Goal: Information Seeking & Learning: Learn about a topic

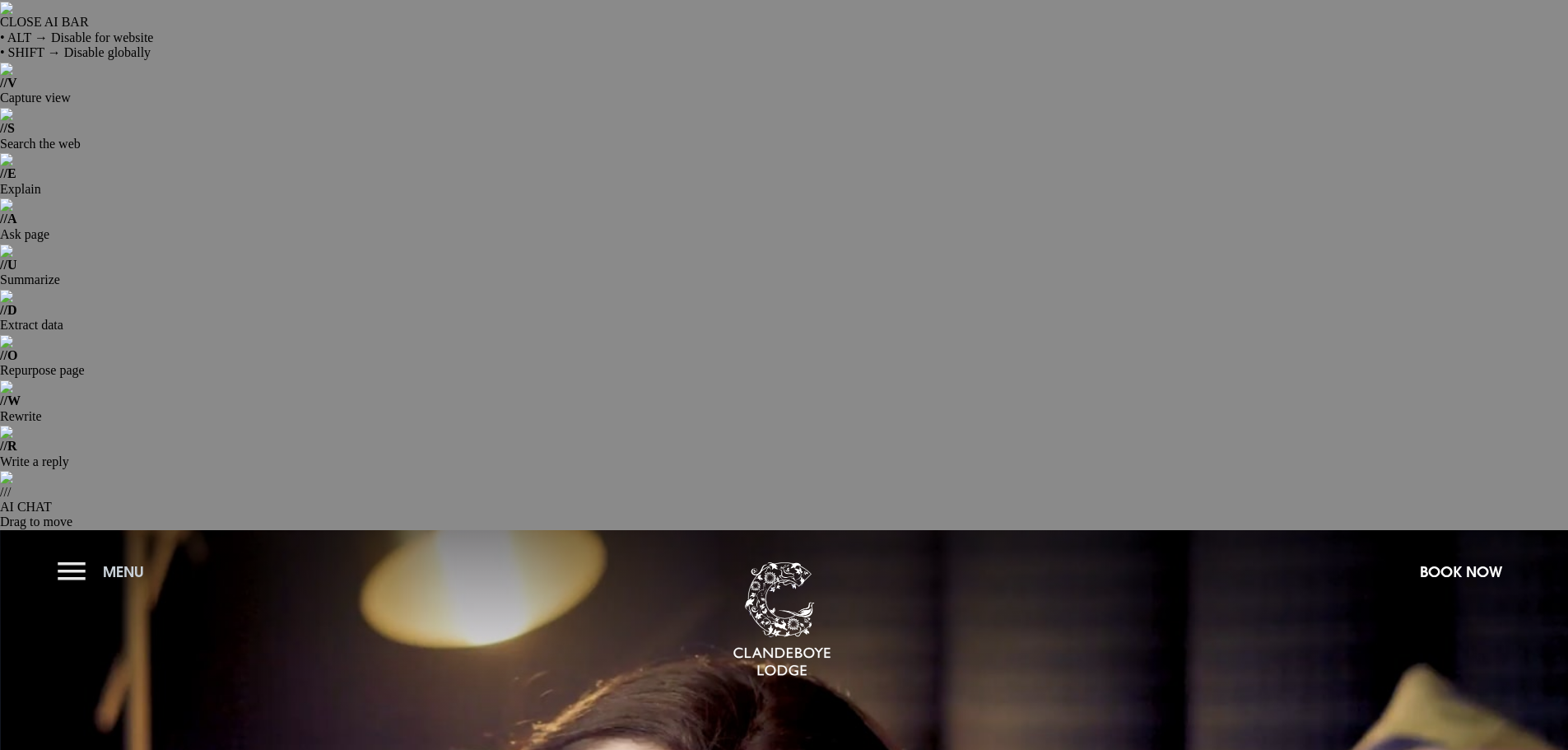
click at [80, 554] on button "Menu" at bounding box center [105, 572] width 94 height 35
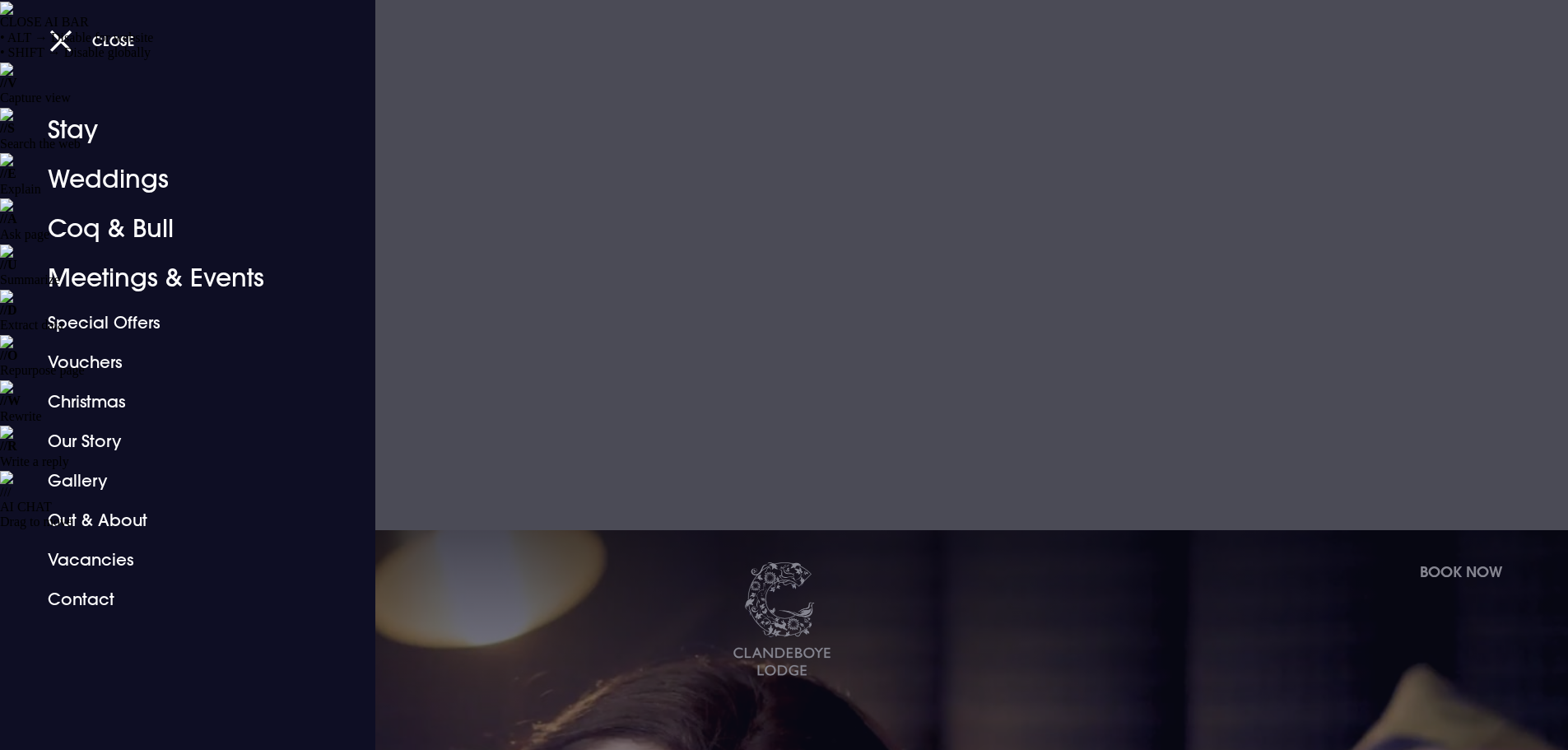
click at [526, 508] on div at bounding box center [784, 375] width 1568 height 750
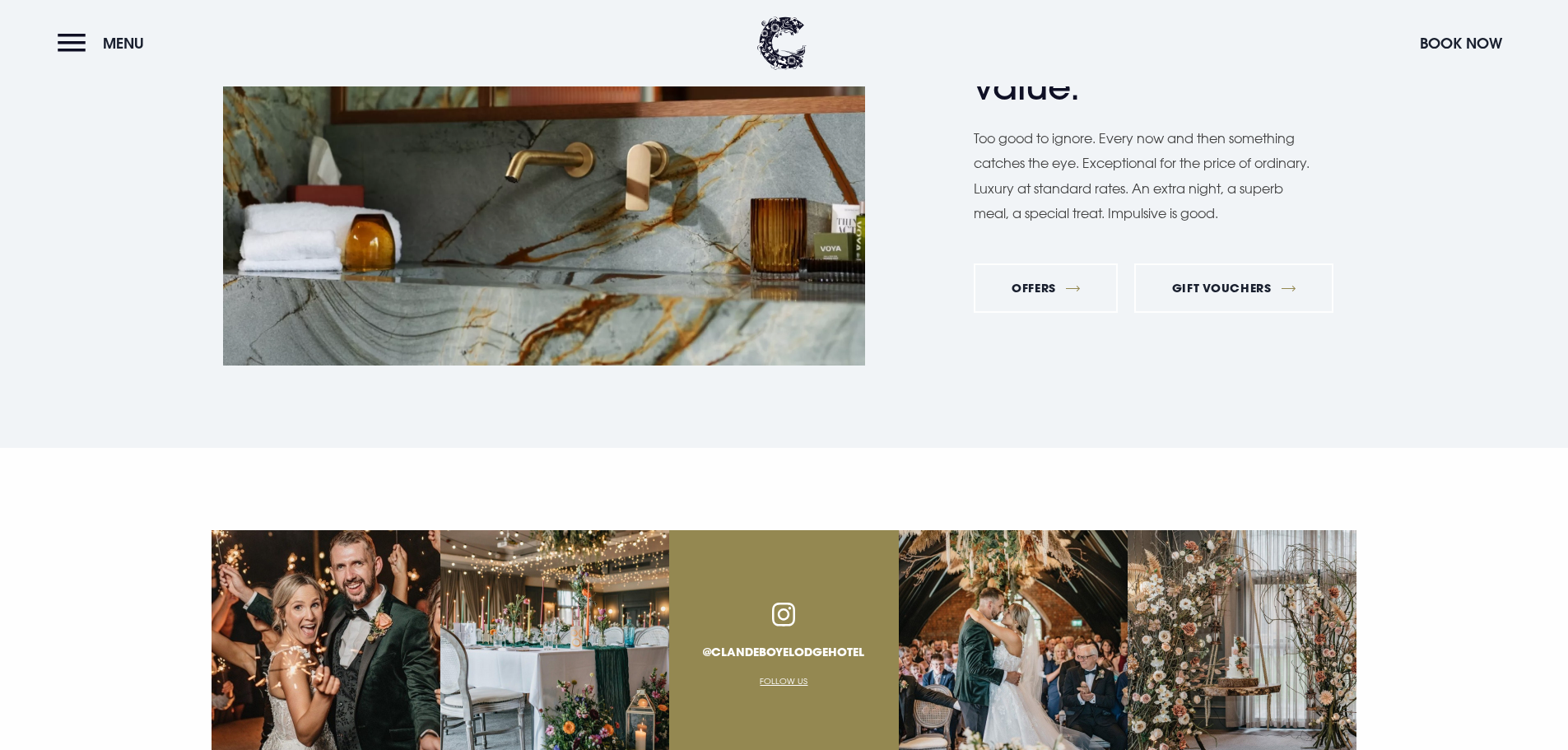
scroll to position [6294, 0]
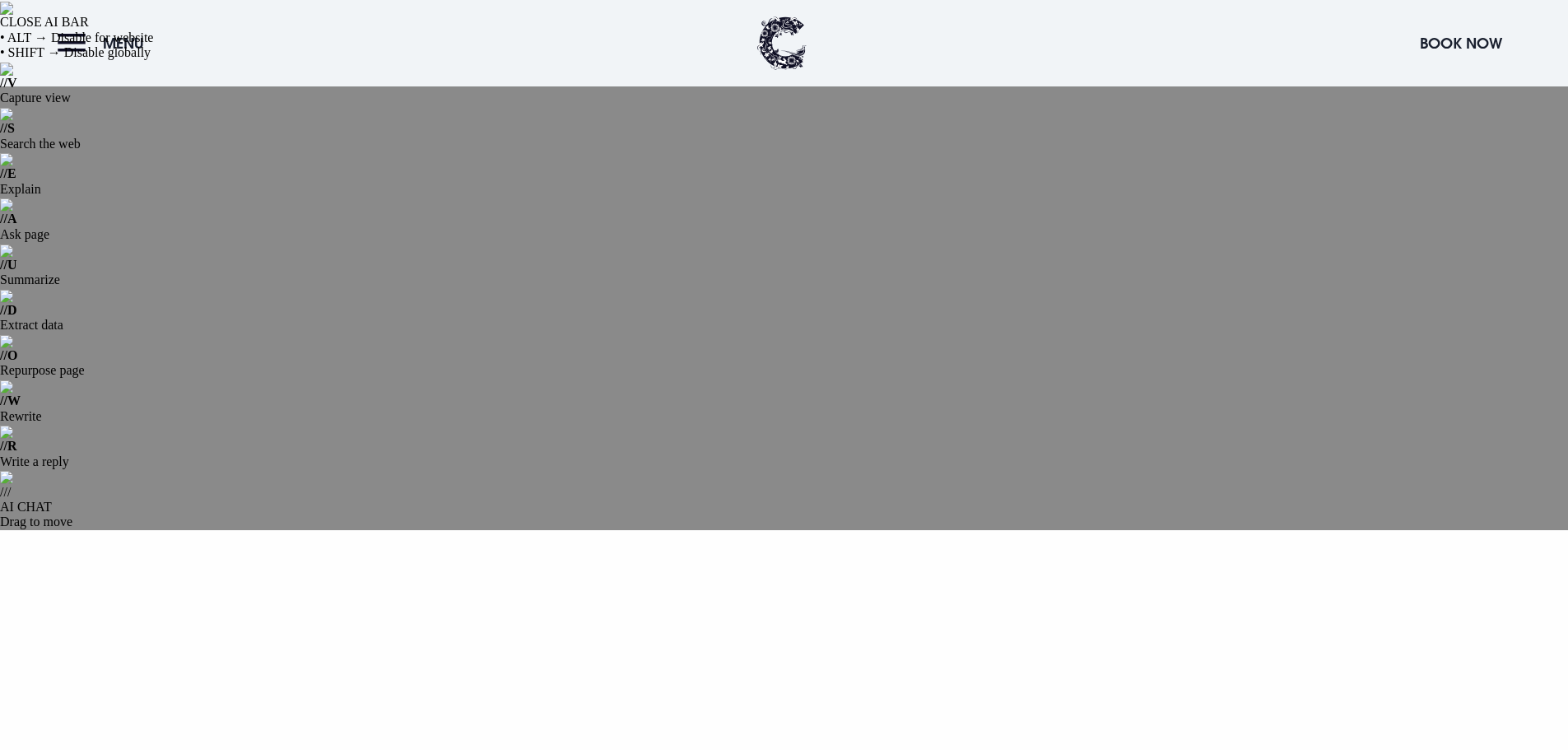
scroll to position [82, 0]
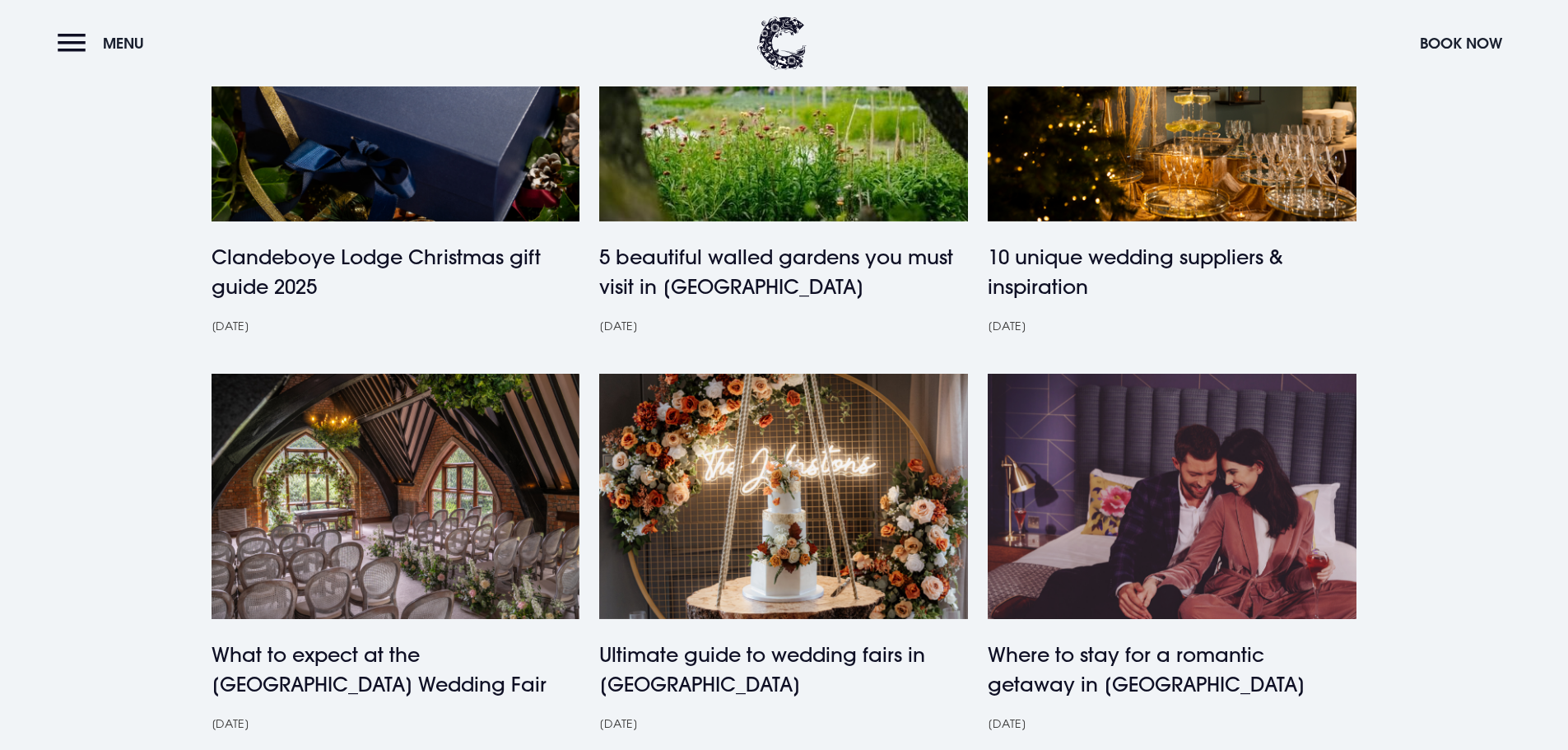
scroll to position [906, 0]
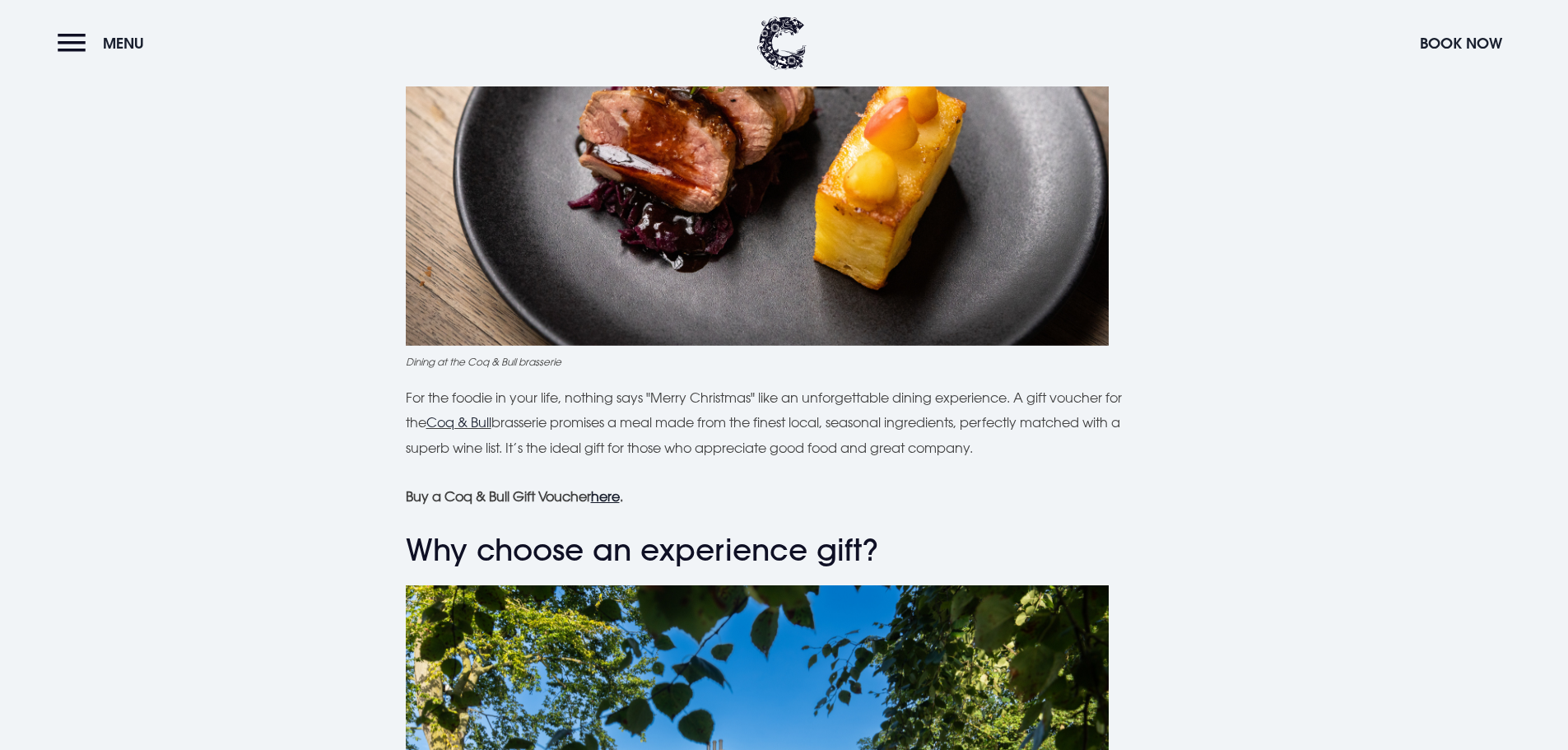
scroll to position [4446, 0]
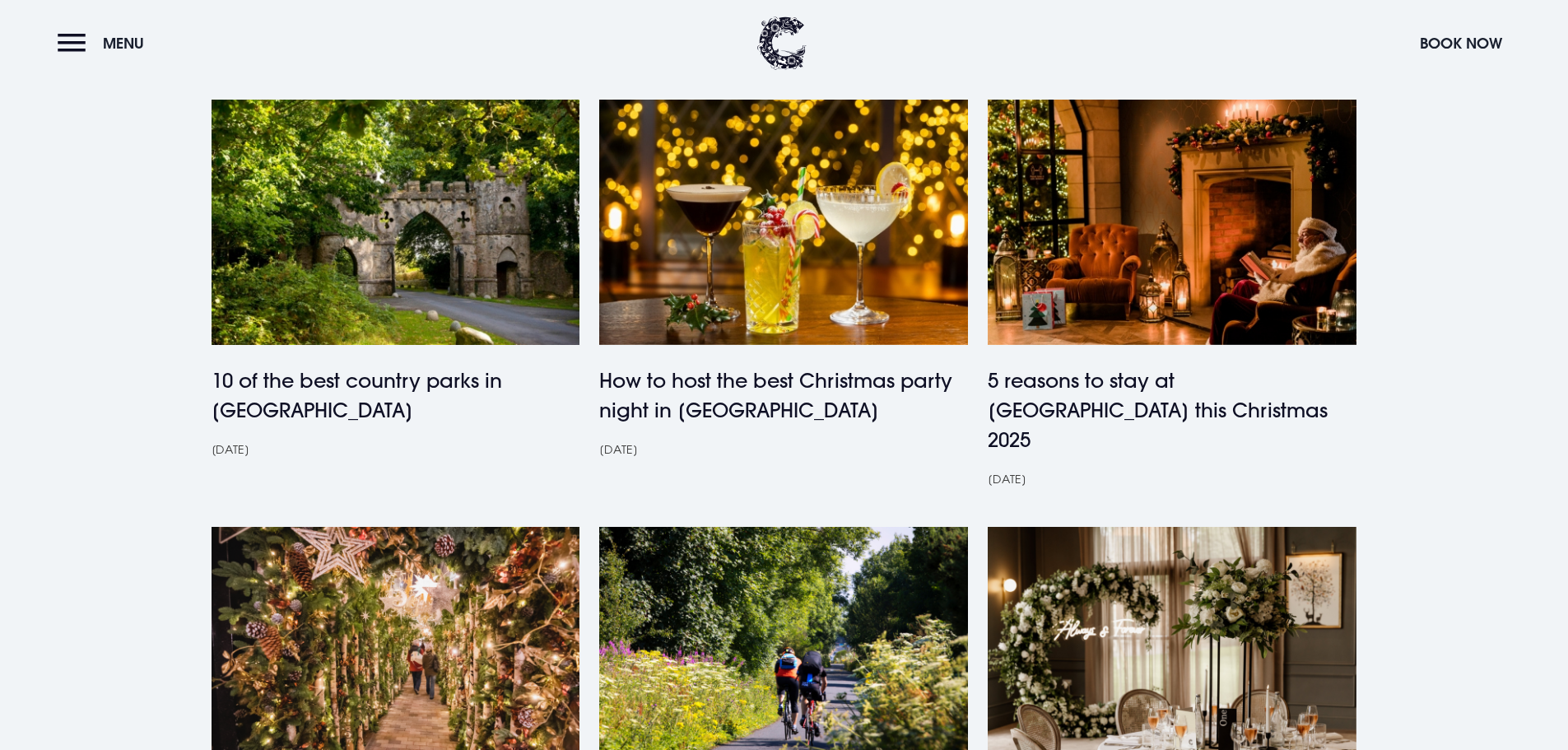
scroll to position [1070, 0]
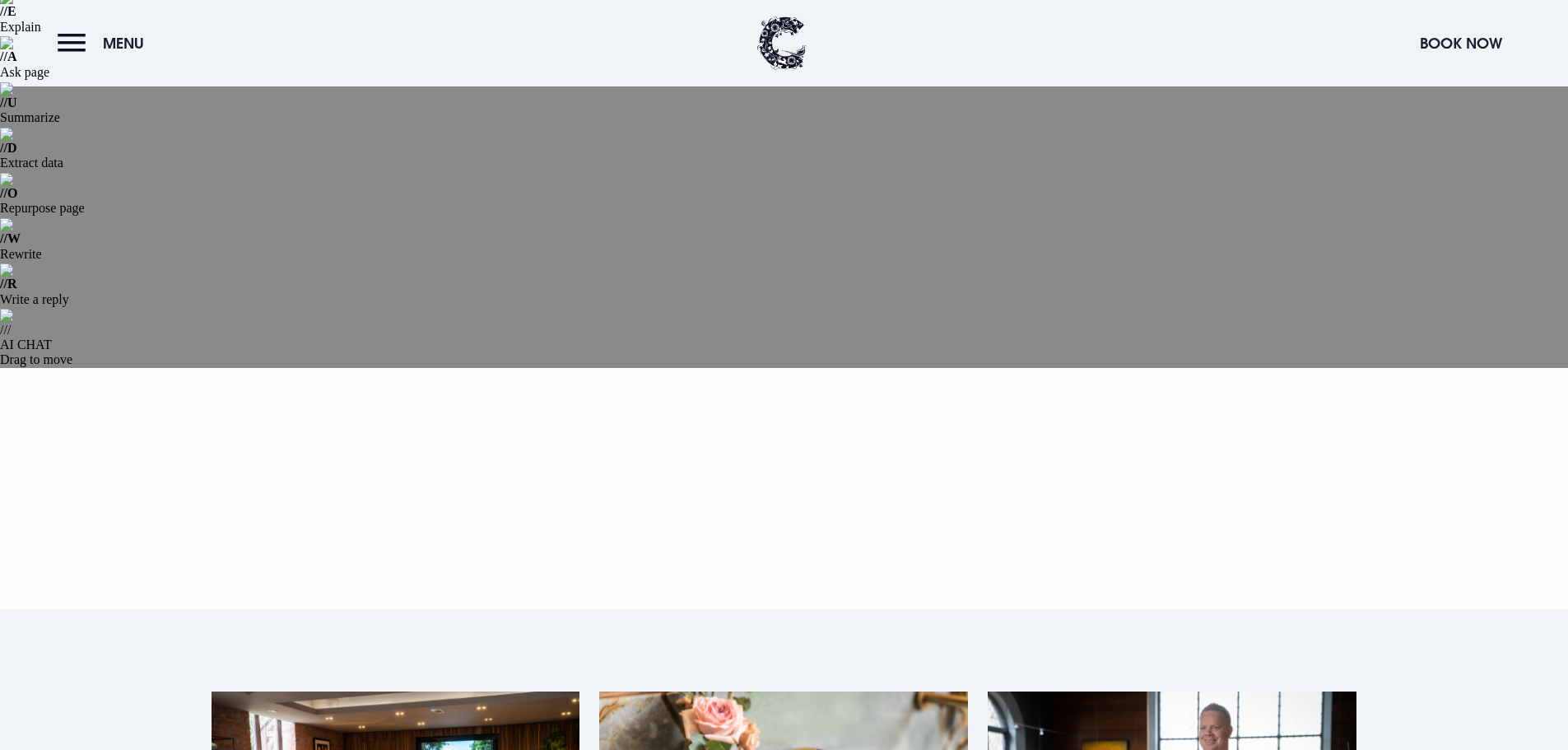
scroll to position [164, 0]
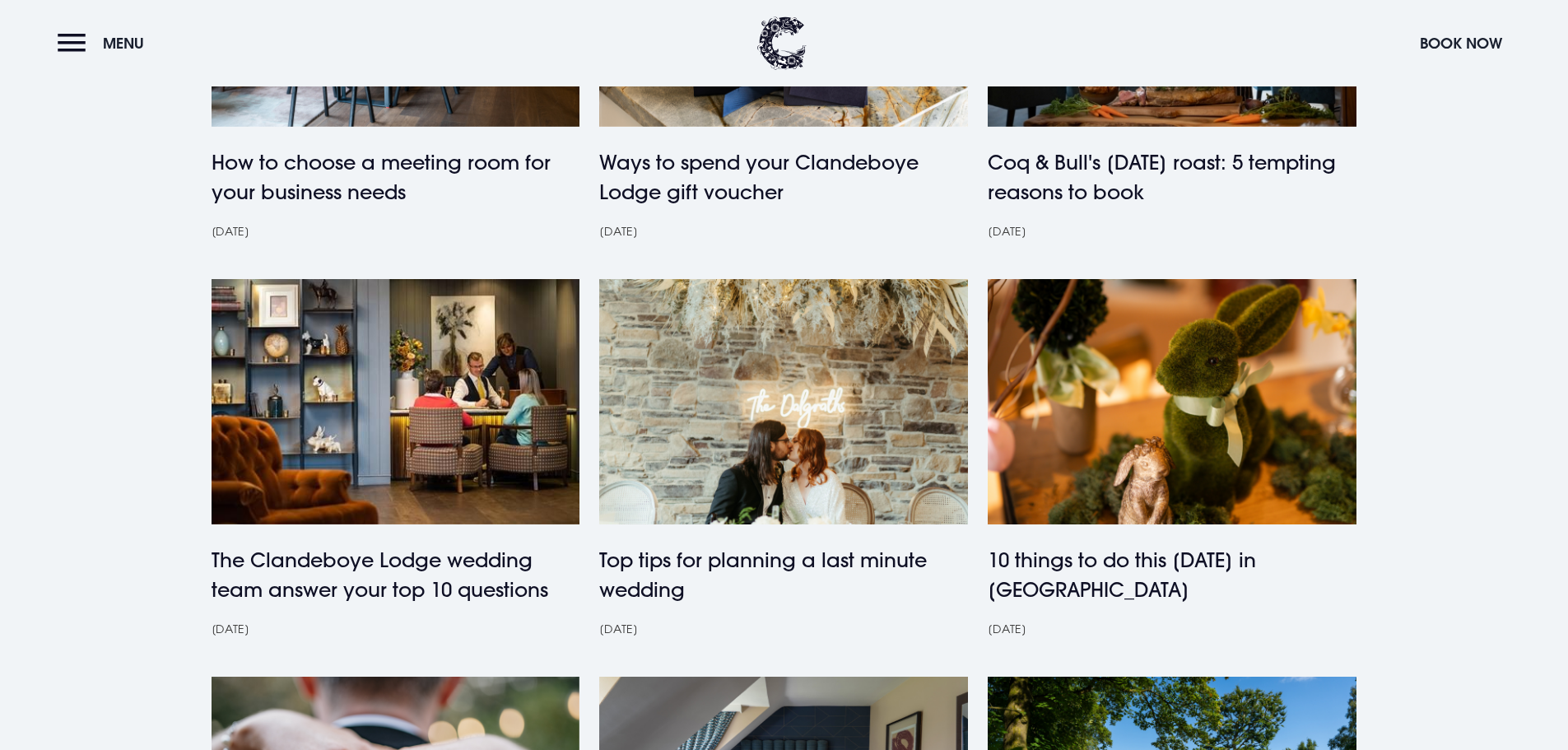
scroll to position [988, 0]
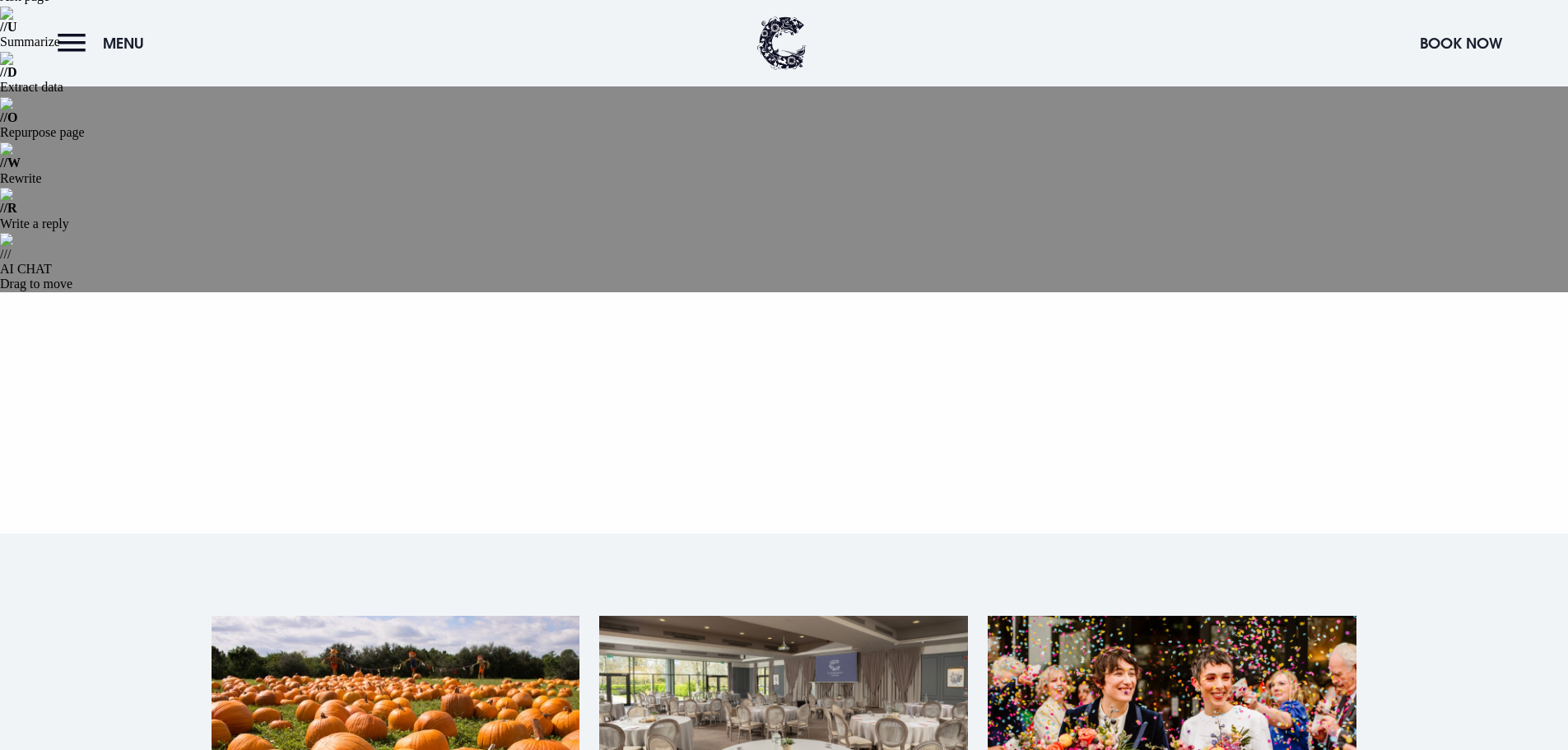
scroll to position [247, 0]
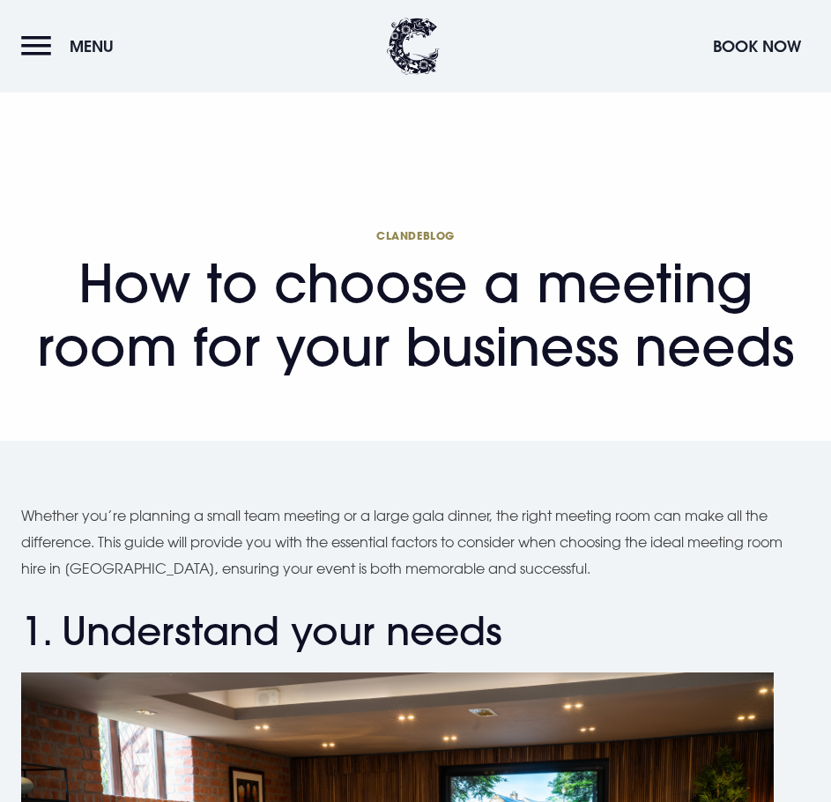
scroll to position [617, 0]
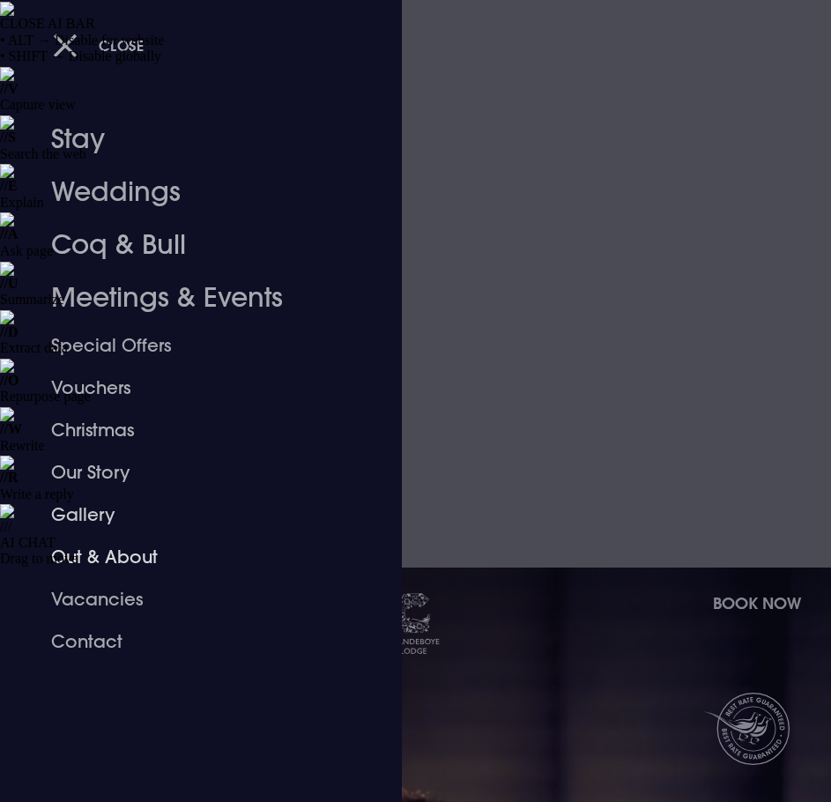
click at [442, 487] on div at bounding box center [415, 401] width 831 height 802
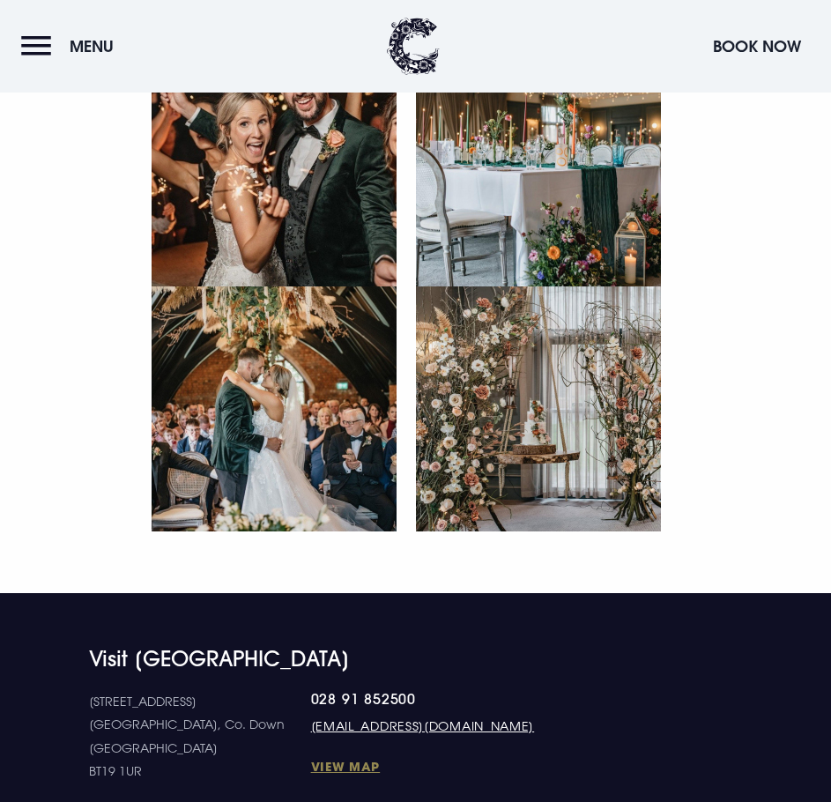
scroll to position [7889, 0]
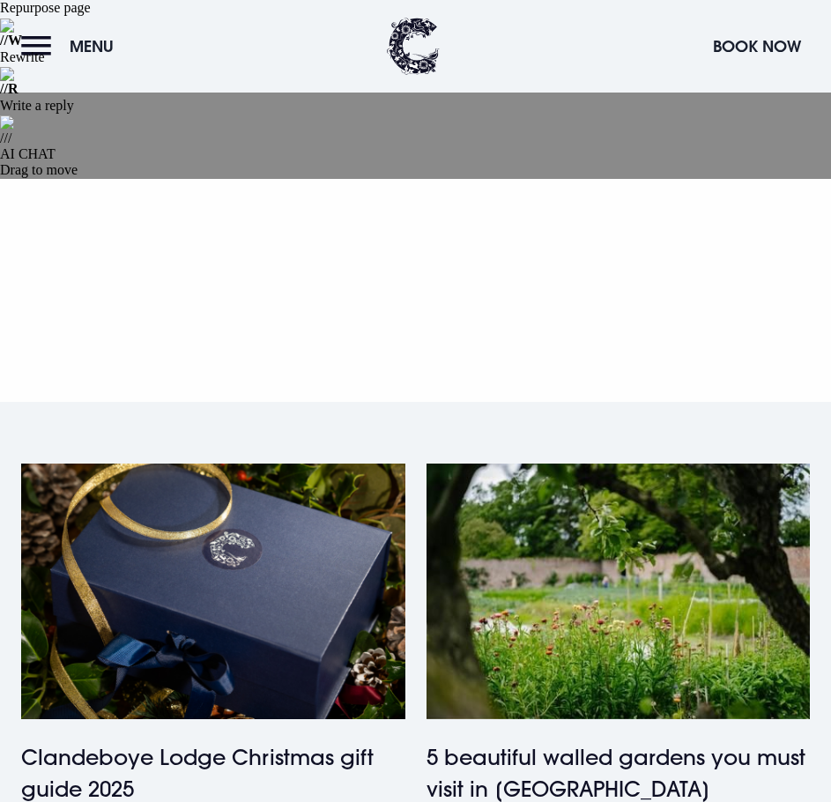
scroll to position [441, 0]
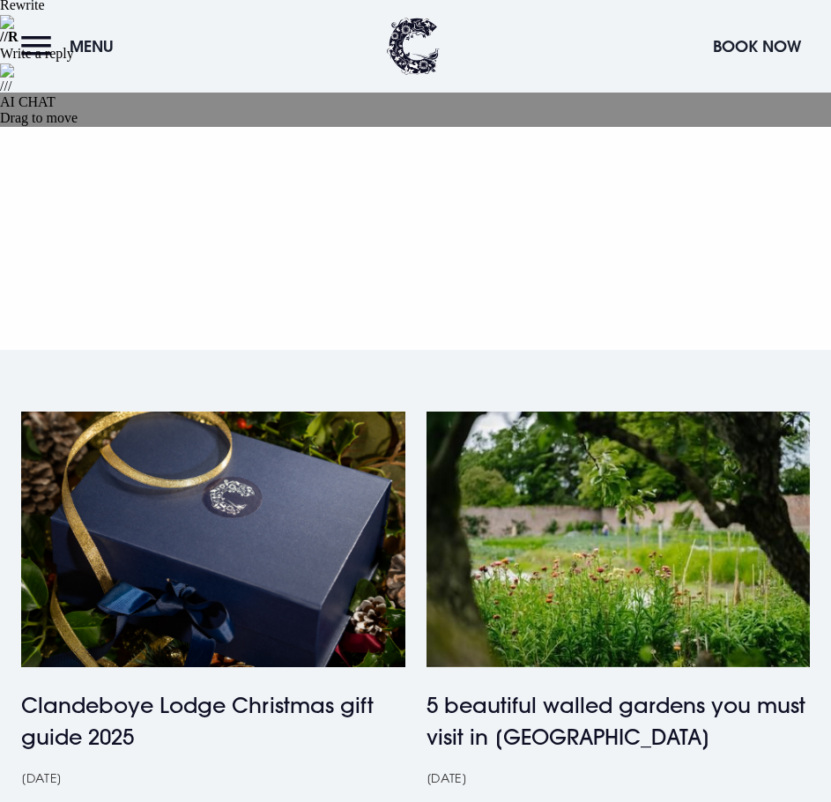
click at [186, 689] on h4 "Clandeboye Lodge Christmas gift guide 2025" at bounding box center [213, 720] width 384 height 63
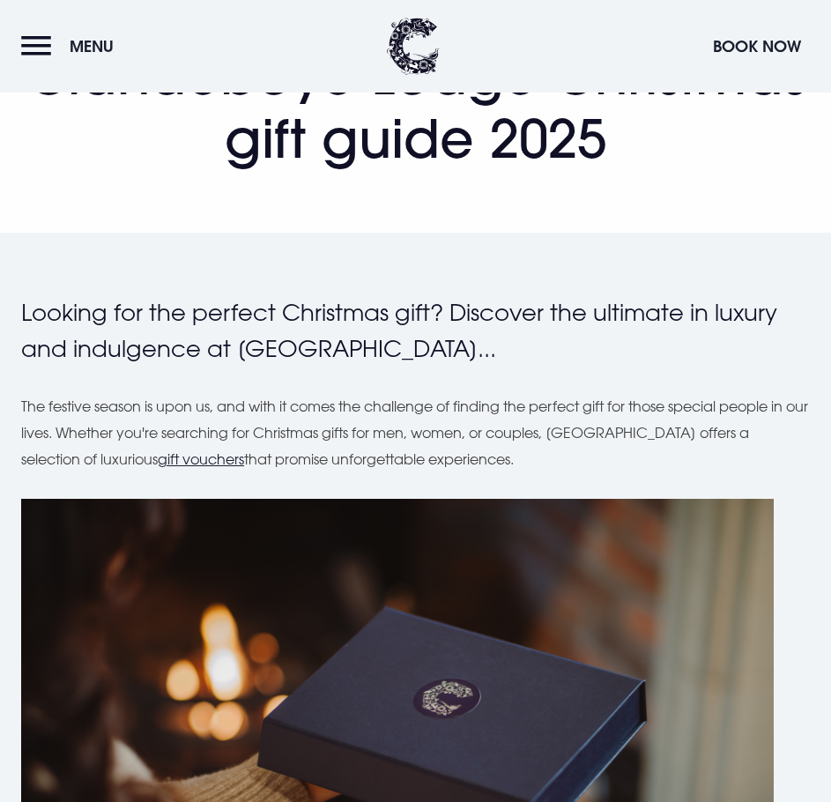
scroll to position [793, 0]
